Goal: Navigation & Orientation: Find specific page/section

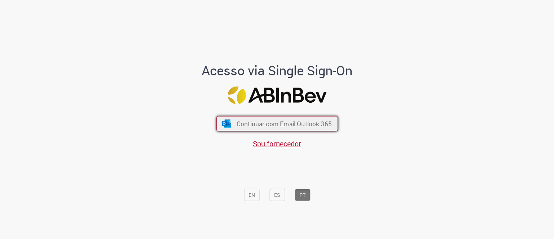
click at [259, 125] on span "Continuar com Email Outlook 365" at bounding box center [283, 124] width 95 height 8
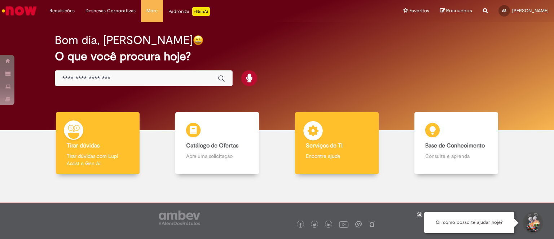
click at [322, 134] on div "Serviços de TI Serviços de TI Encontre ajuda" at bounding box center [337, 143] width 84 height 62
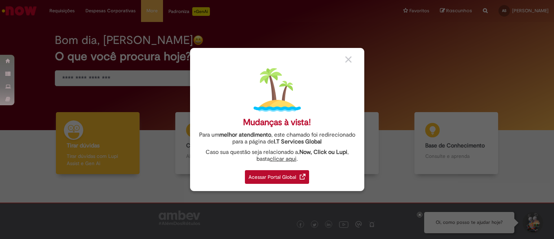
click at [287, 177] on div "Acessar Portal Global" at bounding box center [277, 177] width 64 height 14
